Goal: Information Seeking & Learning: Check status

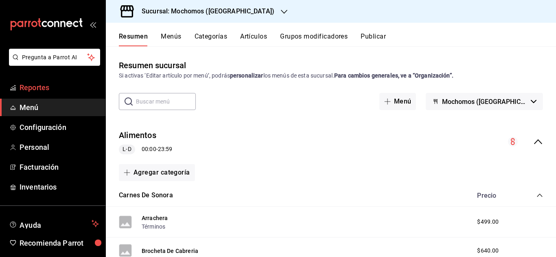
click at [57, 90] on span "Reportes" at bounding box center [59, 87] width 79 height 11
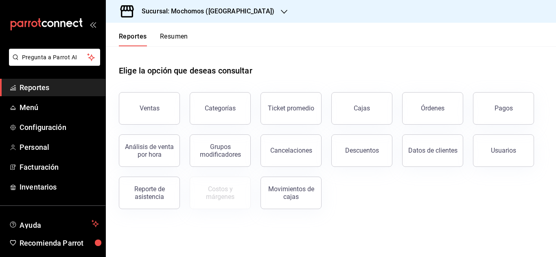
drag, startPoint x: 168, startPoint y: 106, endPoint x: 179, endPoint y: 109, distance: 11.8
click at [168, 107] on button "Ventas" at bounding box center [149, 108] width 61 height 33
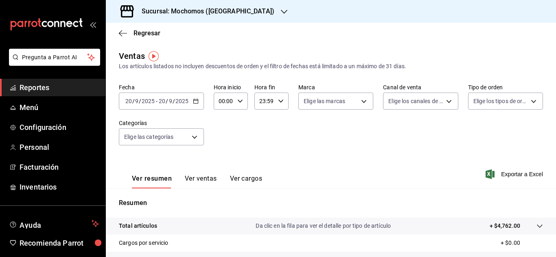
click at [196, 103] on icon "button" at bounding box center [196, 101] width 6 height 6
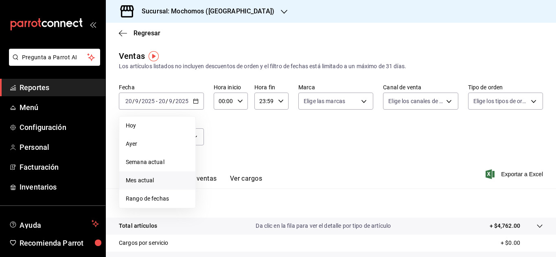
click at [171, 180] on span "Mes actual" at bounding box center [157, 181] width 63 height 9
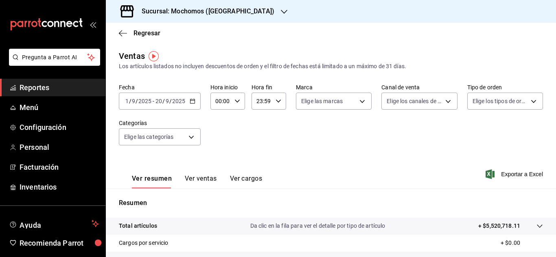
click at [213, 176] on button "Ver ventas" at bounding box center [201, 182] width 32 height 14
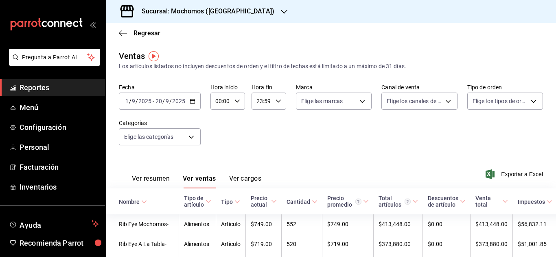
click at [39, 82] on span "Reportes" at bounding box center [59, 87] width 79 height 11
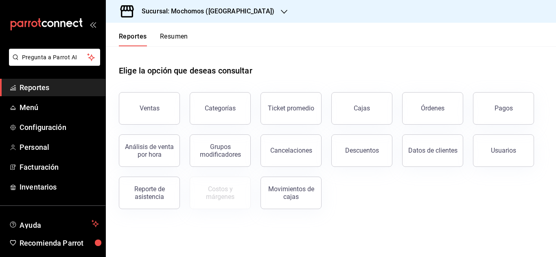
click at [395, 150] on div "Datos de clientes" at bounding box center [427, 146] width 71 height 42
click at [131, 113] on button "Ventas" at bounding box center [149, 108] width 61 height 33
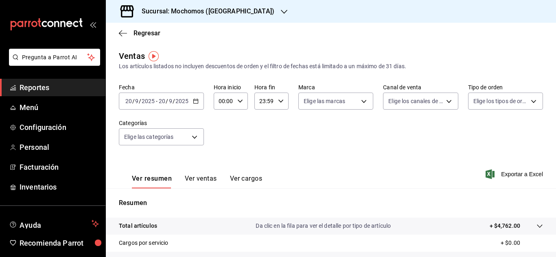
click at [36, 84] on span "Reportes" at bounding box center [59, 87] width 79 height 11
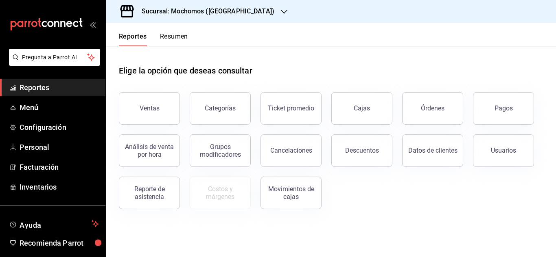
click at [472, 146] on div "Usuarios" at bounding box center [498, 146] width 71 height 42
click at [482, 144] on button "Usuarios" at bounding box center [503, 151] width 61 height 33
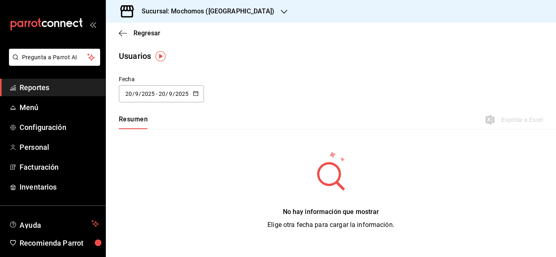
click at [166, 101] on div "[DATE] [DATE] - [DATE] [DATE]" at bounding box center [161, 93] width 85 height 17
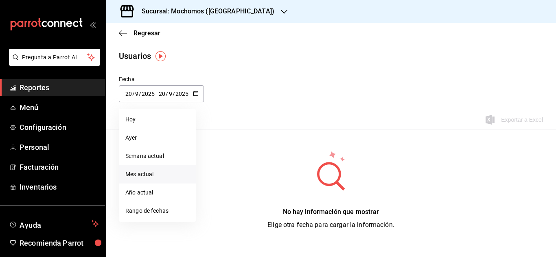
click at [154, 172] on li "Mes actual" at bounding box center [157, 175] width 77 height 18
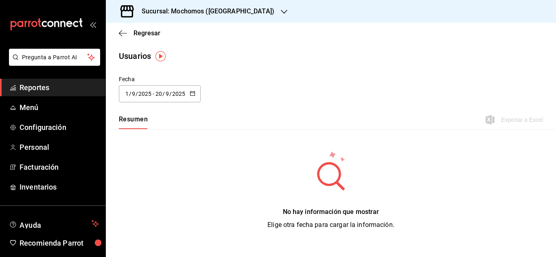
type input "[DATE]"
type input "1"
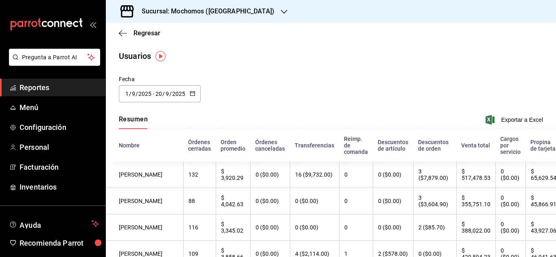
click at [34, 86] on span "Reportes" at bounding box center [59, 87] width 79 height 11
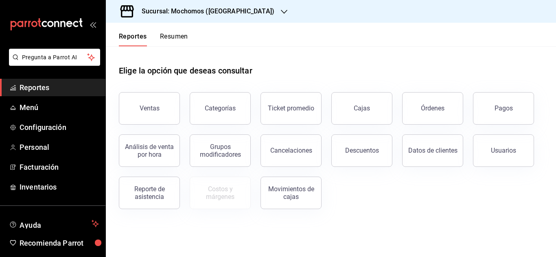
drag, startPoint x: 154, startPoint y: 88, endPoint x: 145, endPoint y: 91, distance: 9.4
click at [150, 78] on div "Elige la opción que deseas consultar Ventas Categorías Ticket promedio Cajas Ór…" at bounding box center [331, 127] width 424 height 163
click at [323, 63] on div "Elige la opción que deseas consultar" at bounding box center [331, 64] width 424 height 36
click at [147, 102] on button "Ventas" at bounding box center [149, 108] width 61 height 33
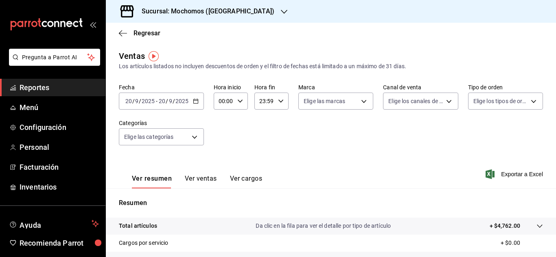
click at [194, 102] on icon "button" at bounding box center [196, 101] width 6 height 6
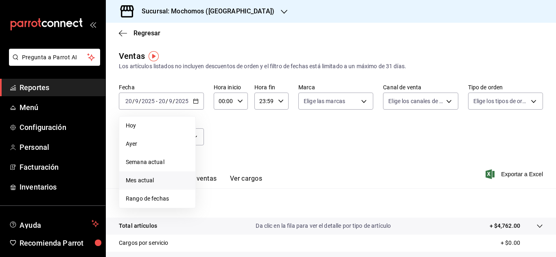
click at [158, 181] on span "Mes actual" at bounding box center [157, 181] width 63 height 9
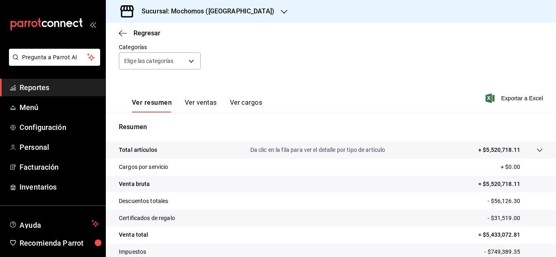
scroll to position [132, 0]
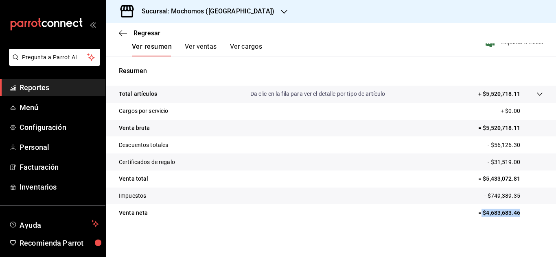
drag, startPoint x: 474, startPoint y: 212, endPoint x: 549, endPoint y: 214, distance: 74.9
click at [549, 214] on tr "Venta neta = $4,683,683.46" at bounding box center [331, 213] width 450 height 17
